Goal: Navigation & Orientation: Find specific page/section

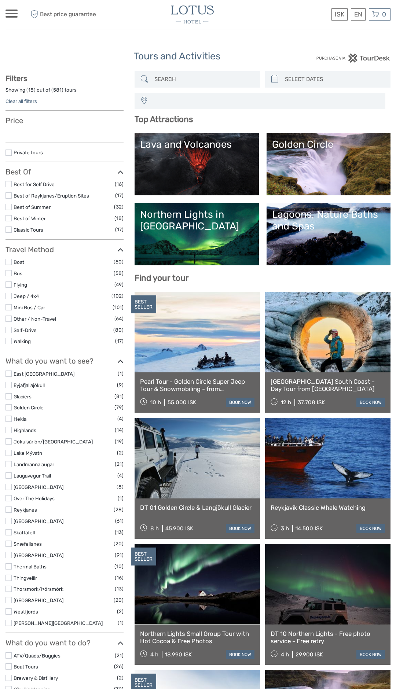
select select
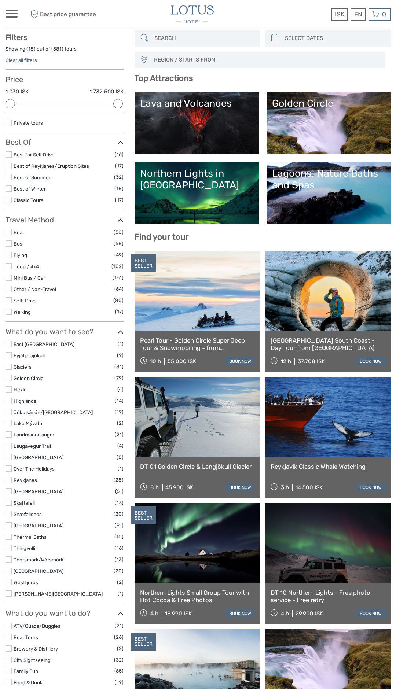
scroll to position [42, 0]
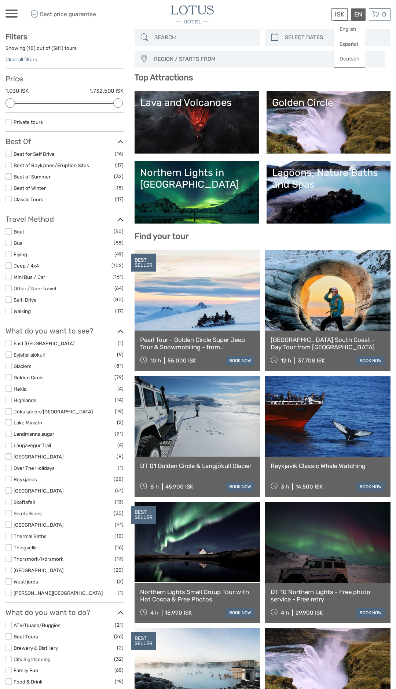
click at [359, 11] on div "EN English Español Deutsch" at bounding box center [358, 14] width 15 height 12
click at [344, 26] on link "English" at bounding box center [349, 29] width 31 height 13
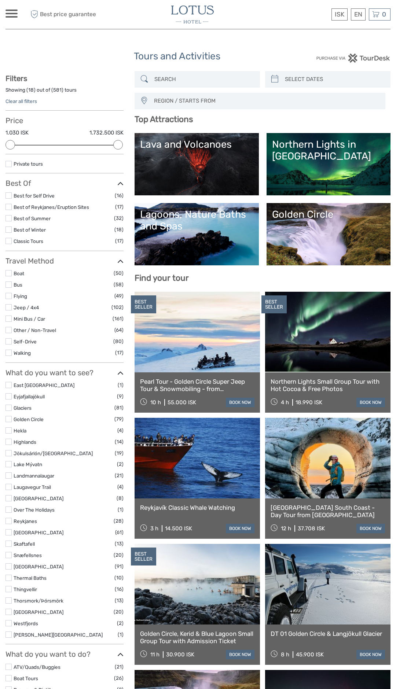
select select
click at [341, 14] on span "ISK" at bounding box center [339, 14] width 10 height 7
click at [337, 14] on span "ISK" at bounding box center [339, 14] width 10 height 7
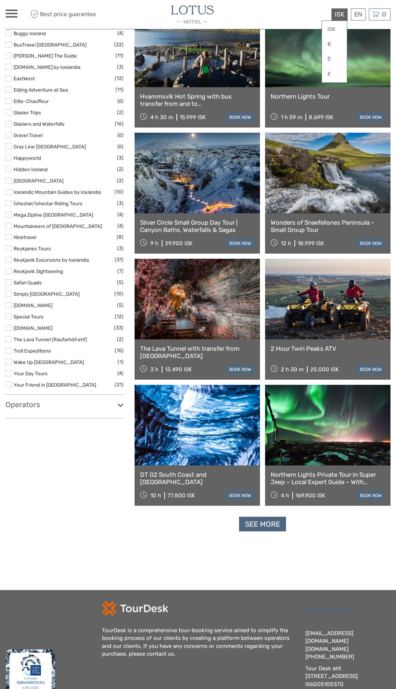
scroll to position [917, 0]
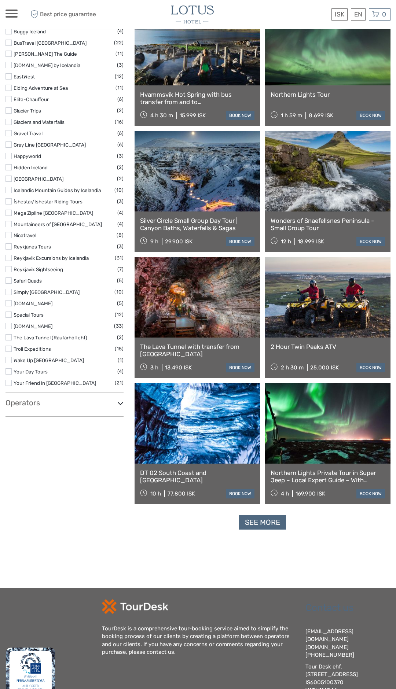
click at [259, 525] on link "See more" at bounding box center [262, 522] width 47 height 15
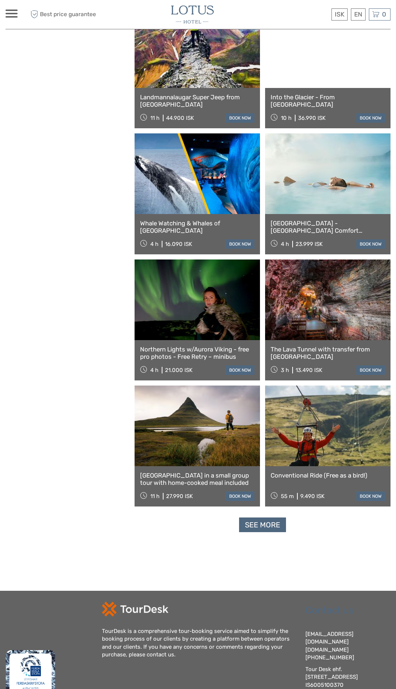
scroll to position [1872, 0]
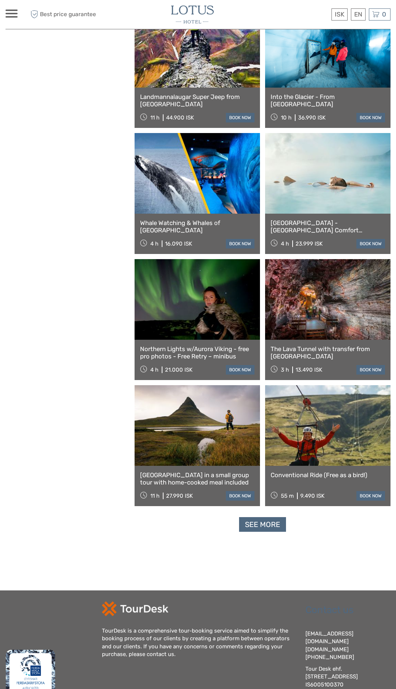
click at [256, 524] on link "See more" at bounding box center [262, 524] width 47 height 15
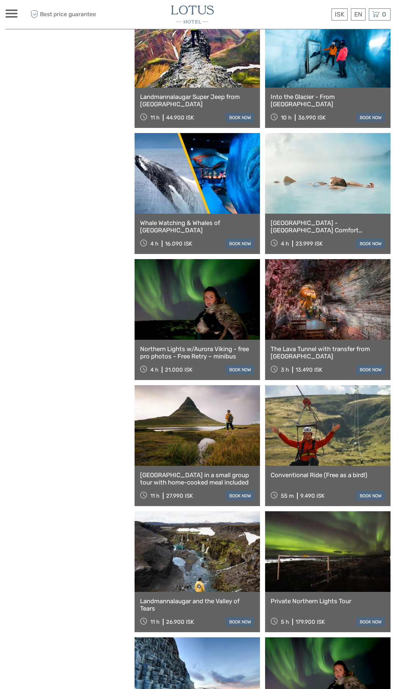
click at [14, 17] on span at bounding box center [11, 16] width 12 height 1
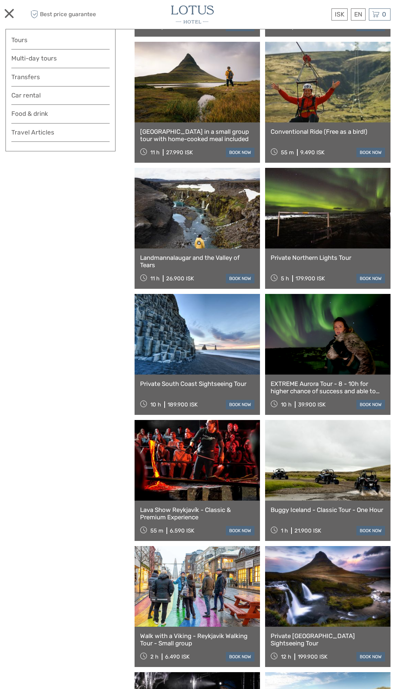
click at [9, 11] on div at bounding box center [11, 14] width 12 height 8
click at [9, 18] on div "ISK ISK € $ £ EN English Español Deutsch Tours Multi-day tours Transfers Car re…" at bounding box center [11, 15] width 12 height 10
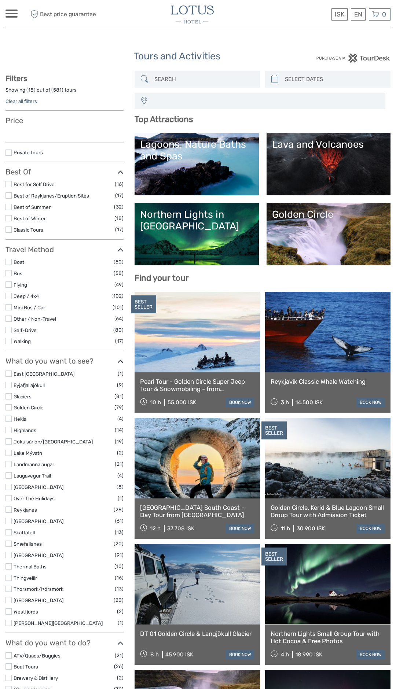
select select
